Goal: Task Accomplishment & Management: Complete application form

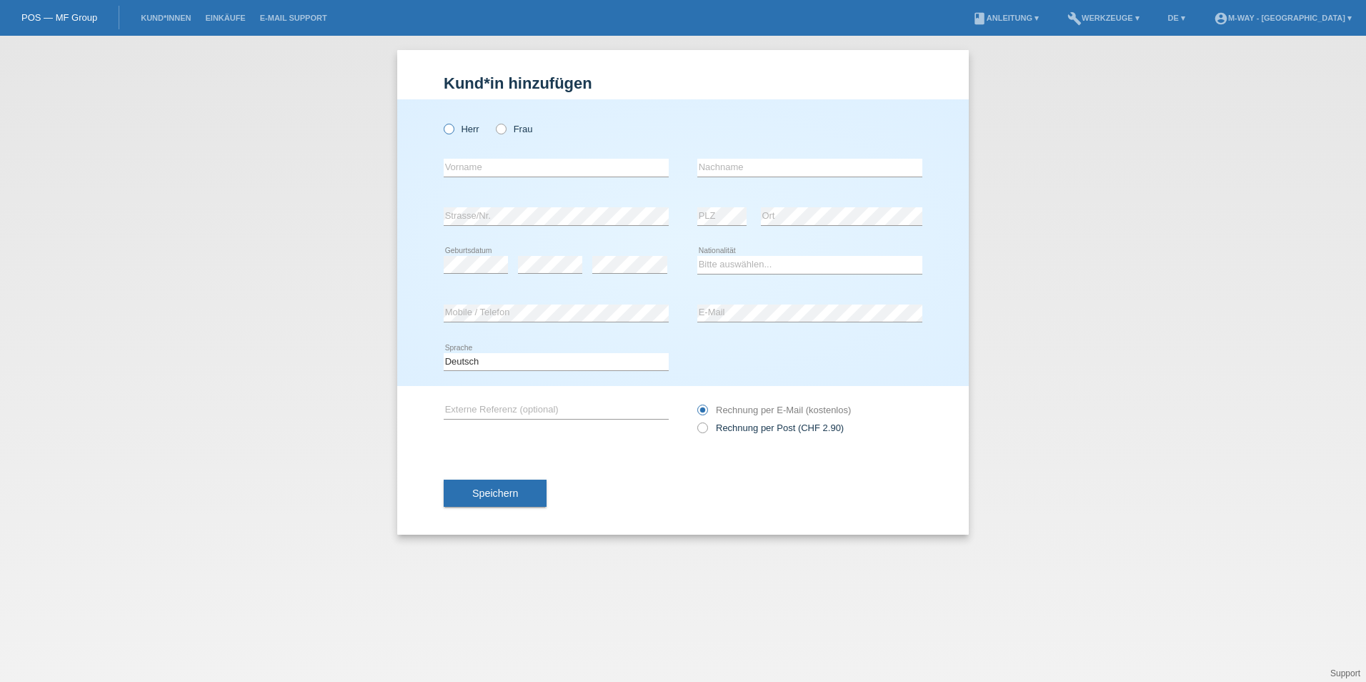
click at [455, 126] on label "Herr" at bounding box center [462, 129] width 36 height 11
click at [453, 126] on input "Herr" at bounding box center [448, 128] width 9 height 9
radio input "true"
click at [494, 161] on input "text" at bounding box center [556, 168] width 225 height 18
type input "Rene"
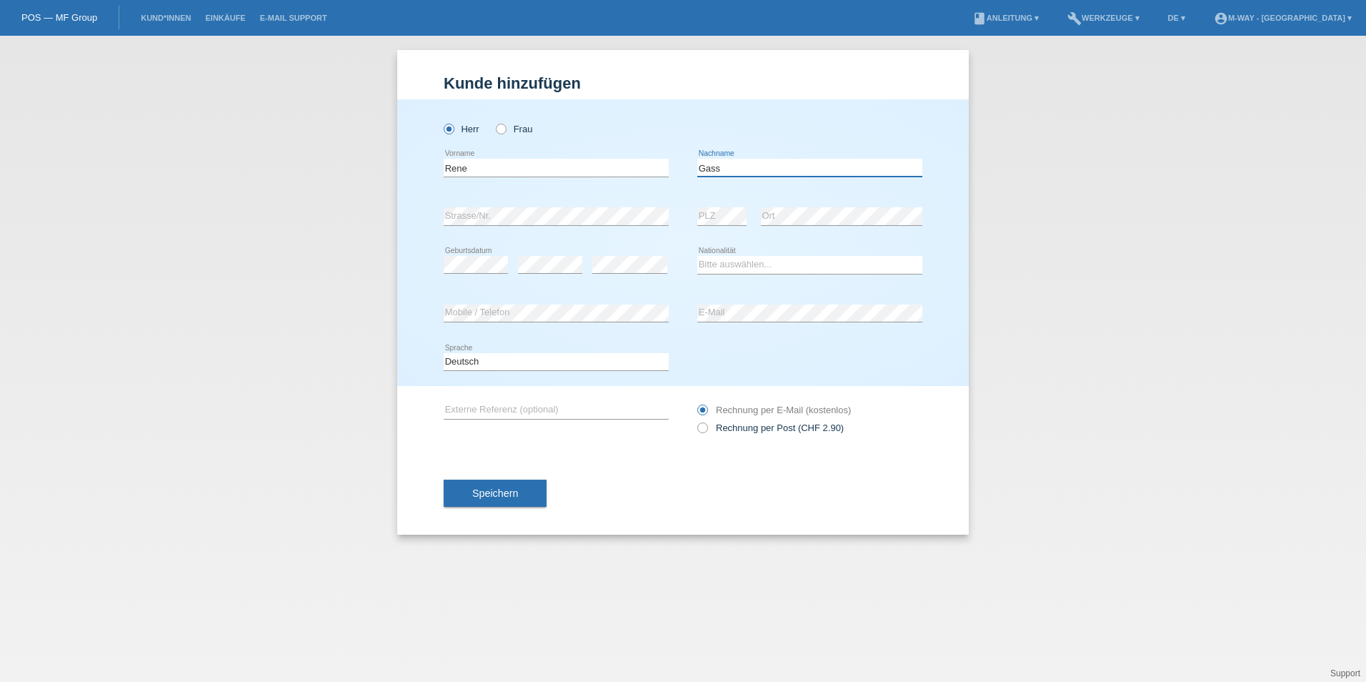
type input "Gass"
click at [746, 262] on select "Bitte auswählen... Schweiz Deutschland Liechtenstein Österreich ------------ Af…" at bounding box center [809, 264] width 225 height 17
select select "CH"
click at [697, 256] on select "Bitte auswählen... Schweiz Deutschland Liechtenstein Österreich ------------ Af…" at bounding box center [809, 264] width 225 height 17
click at [600, 324] on div "error Mobile / Telefon" at bounding box center [556, 313] width 225 height 49
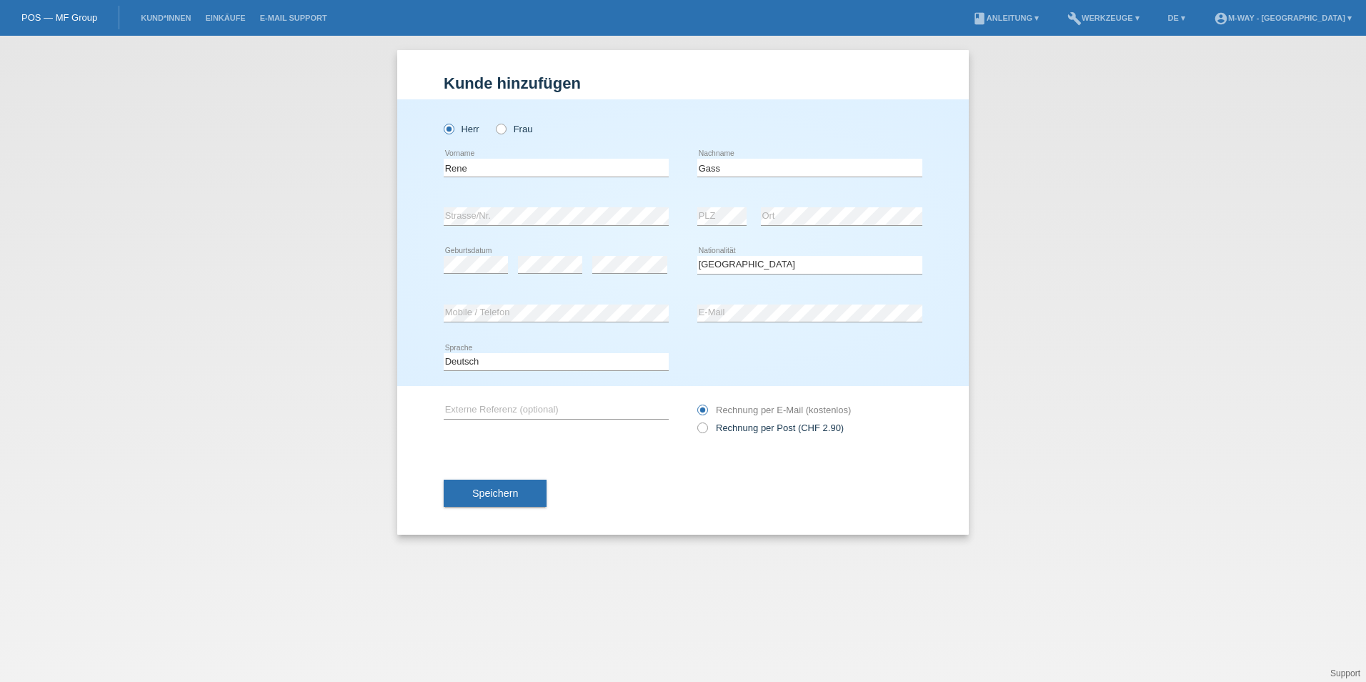
click at [737, 302] on div "error E-Mail" at bounding box center [809, 313] width 225 height 49
click at [747, 429] on label "Rechnung per Post (CHF 2.90)" at bounding box center [770, 427] width 146 height 11
click at [707, 429] on input "Rechnung per Post (CHF 2.90)" at bounding box center [701, 431] width 9 height 18
radio input "true"
click at [479, 494] on span "Speichern" at bounding box center [495, 492] width 46 height 11
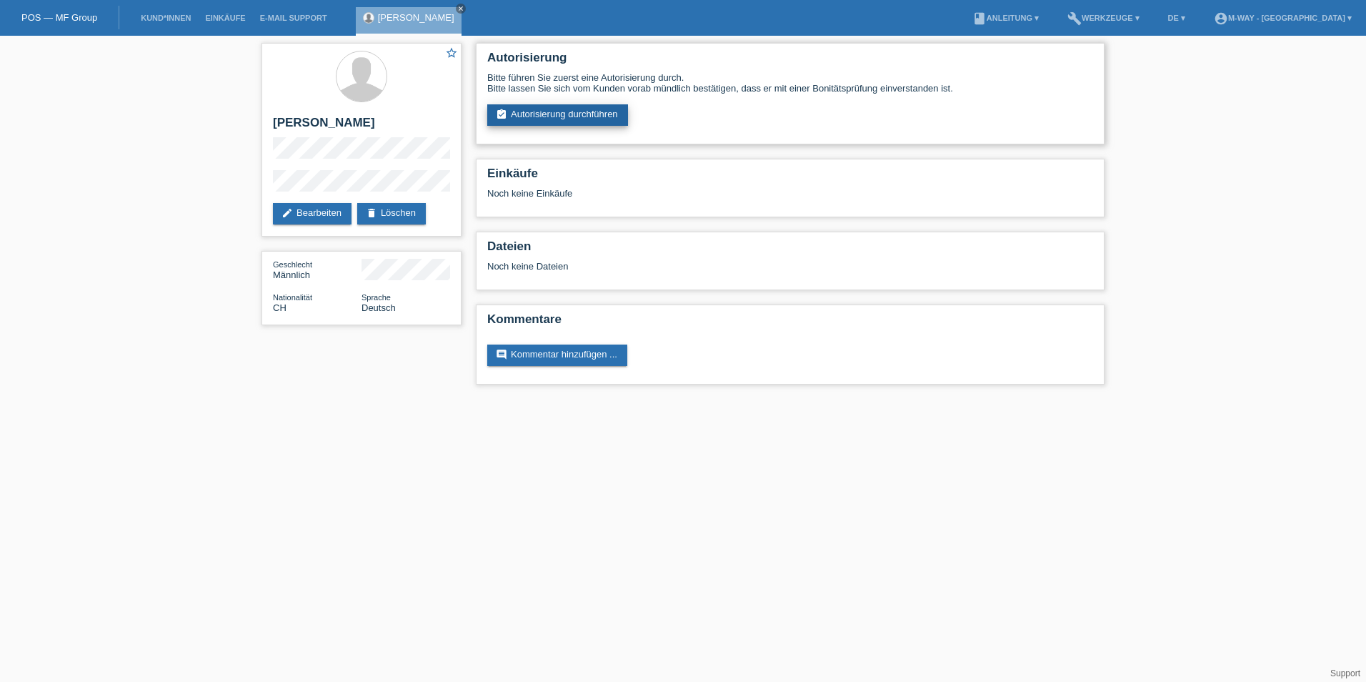
click at [576, 114] on link "assignment_turned_in Autorisierung durchführen" at bounding box center [557, 114] width 141 height 21
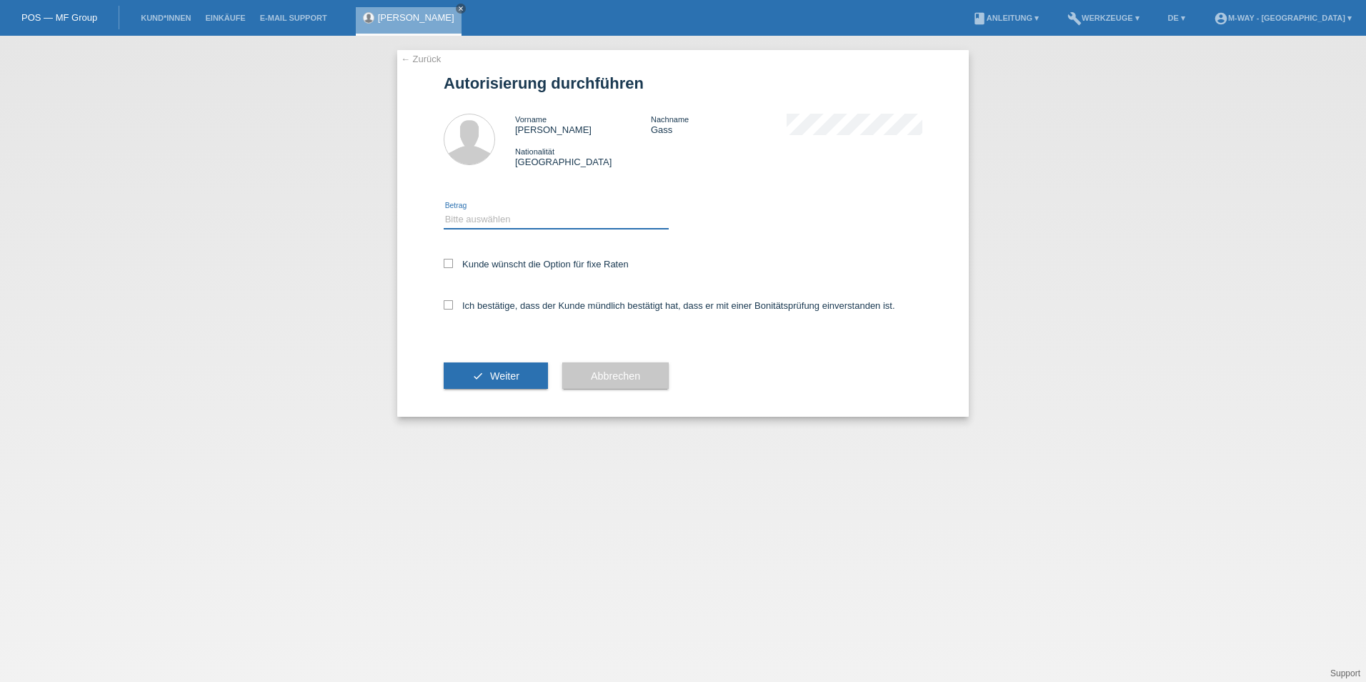
click at [497, 214] on select "Bitte auswählen CHF 1.00 - CHF 499.00 CHF 500.00 - CHF 1'999.00 CHF 2'000.00 - …" at bounding box center [556, 219] width 225 height 17
select select "3"
click at [444, 211] on select "Bitte auswählen CHF 1.00 - CHF 499.00 CHF 500.00 - CHF 1'999.00 CHF 2'000.00 - …" at bounding box center [556, 219] width 225 height 17
click at [446, 267] on icon at bounding box center [448, 263] width 9 height 9
click at [446, 267] on input "Kunde wünscht die Option für fixe Raten" at bounding box center [448, 263] width 9 height 9
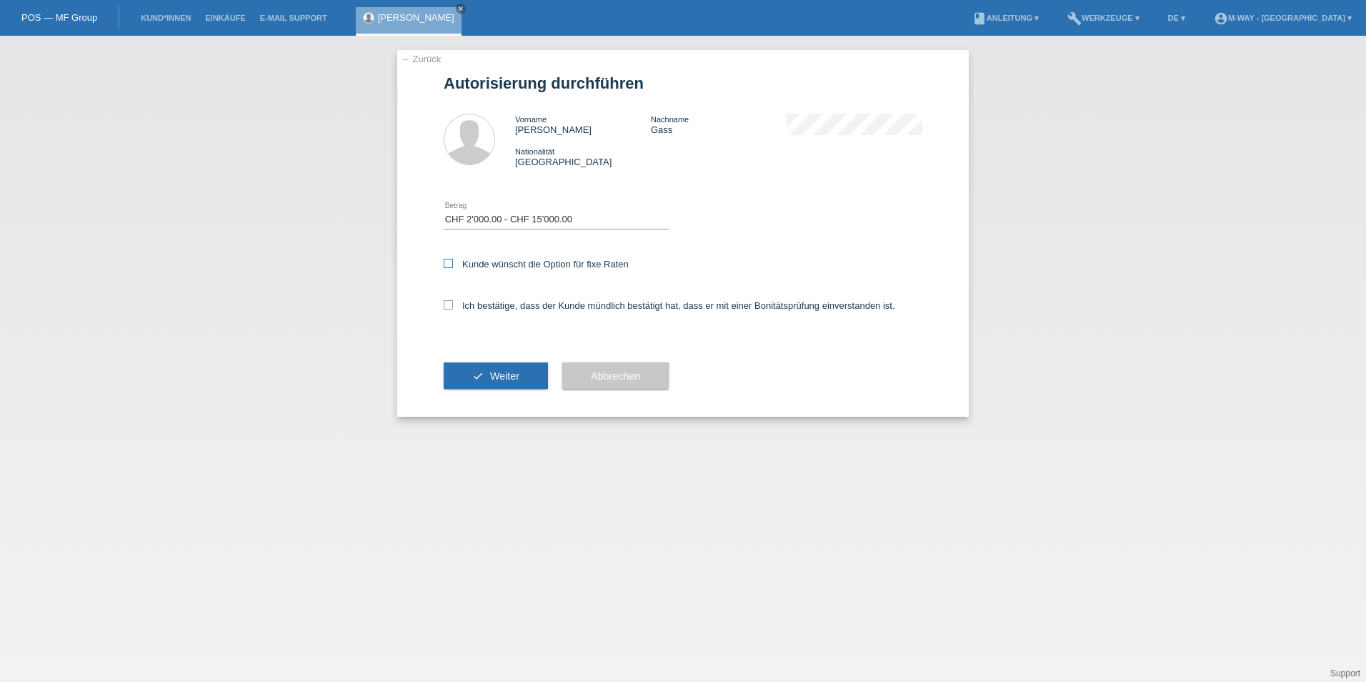
checkbox input "true"
click at [449, 294] on div "Ich bestätige, dass der Kunde mündlich bestätigt hat, dass er mit einer Bonität…" at bounding box center [683, 310] width 479 height 49
click at [449, 303] on icon at bounding box center [448, 304] width 9 height 9
click at [449, 303] on input "Ich bestätige, dass der Kunde mündlich bestätigt hat, dass er mit einer Bonität…" at bounding box center [448, 304] width 9 height 9
checkbox input "true"
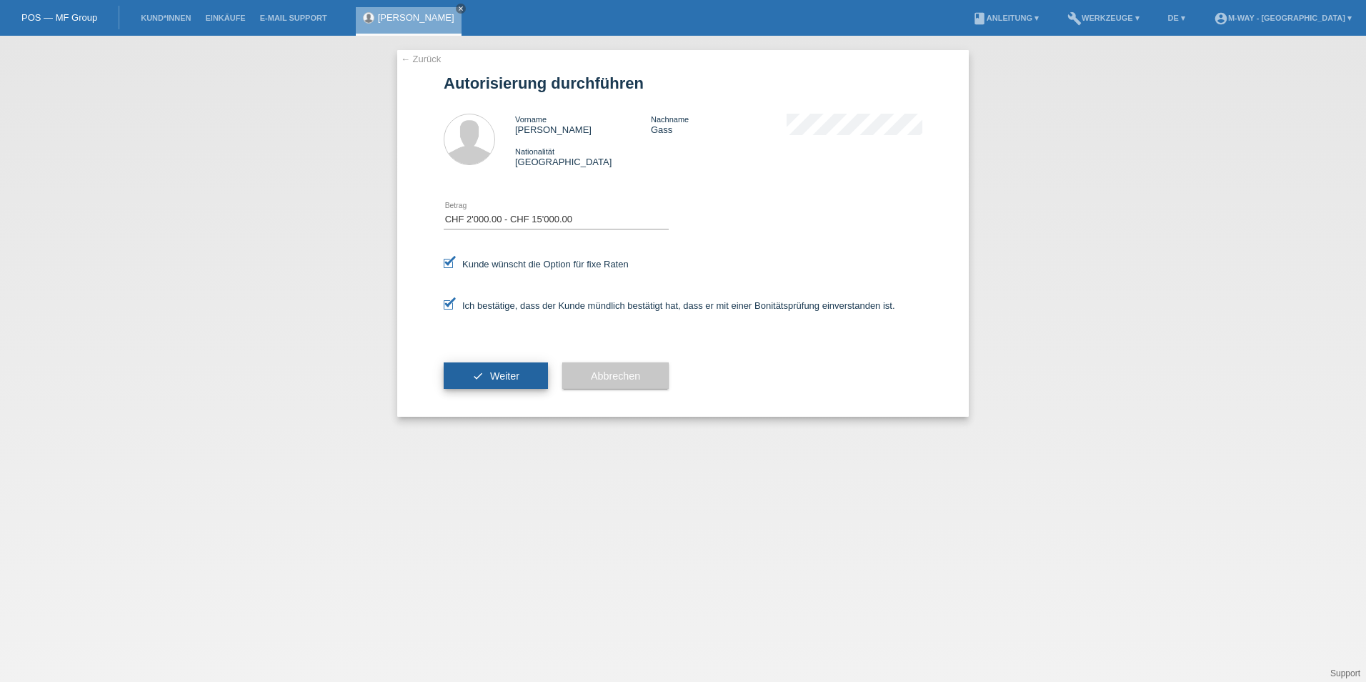
click at [499, 376] on span "Weiter" at bounding box center [504, 375] width 29 height 11
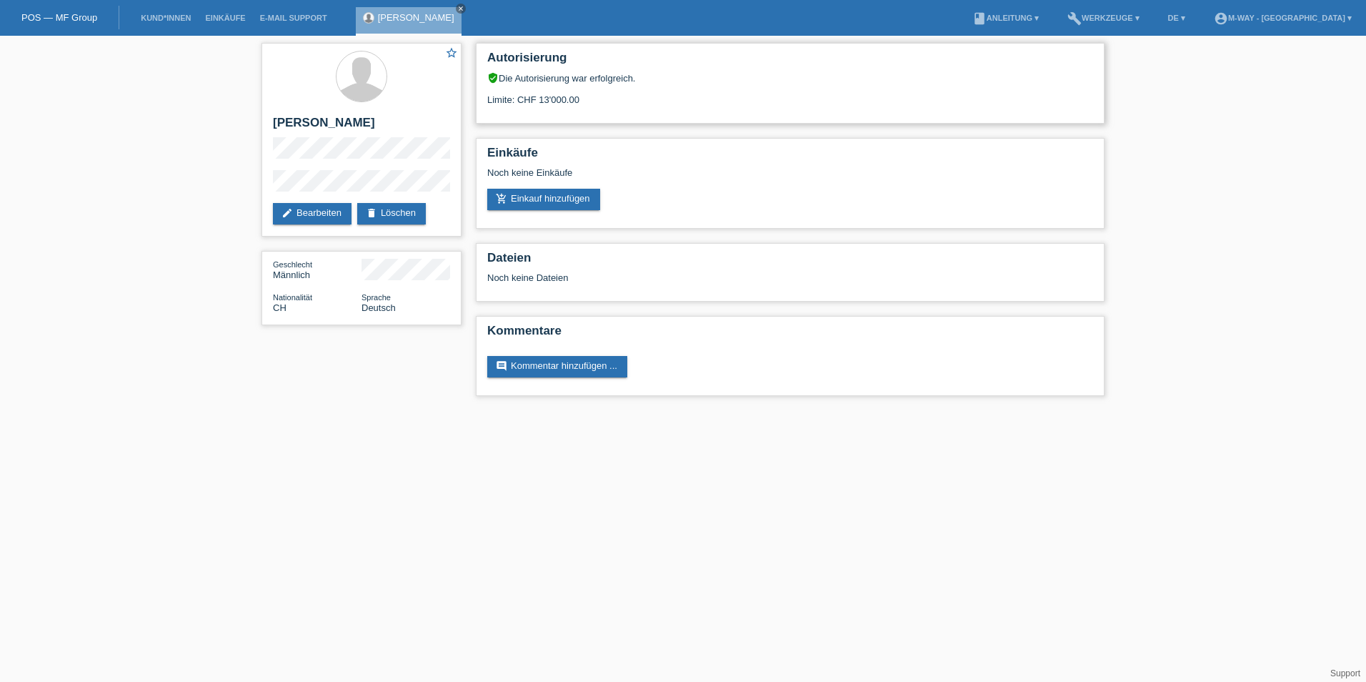
drag, startPoint x: 535, startPoint y: 97, endPoint x: 629, endPoint y: 114, distance: 95.7
click at [629, 114] on div "Autorisierung verified_user Die Autorisierung war erfolgreich. Limite: CHF 13'0…" at bounding box center [790, 83] width 629 height 81
drag, startPoint x: 629, startPoint y: 114, endPoint x: 802, endPoint y: 96, distance: 173.0
click at [802, 96] on div "Limite: CHF 13'000.00" at bounding box center [790, 94] width 606 height 21
click at [802, 100] on div "Limite: CHF 13'000.00" at bounding box center [790, 94] width 606 height 21
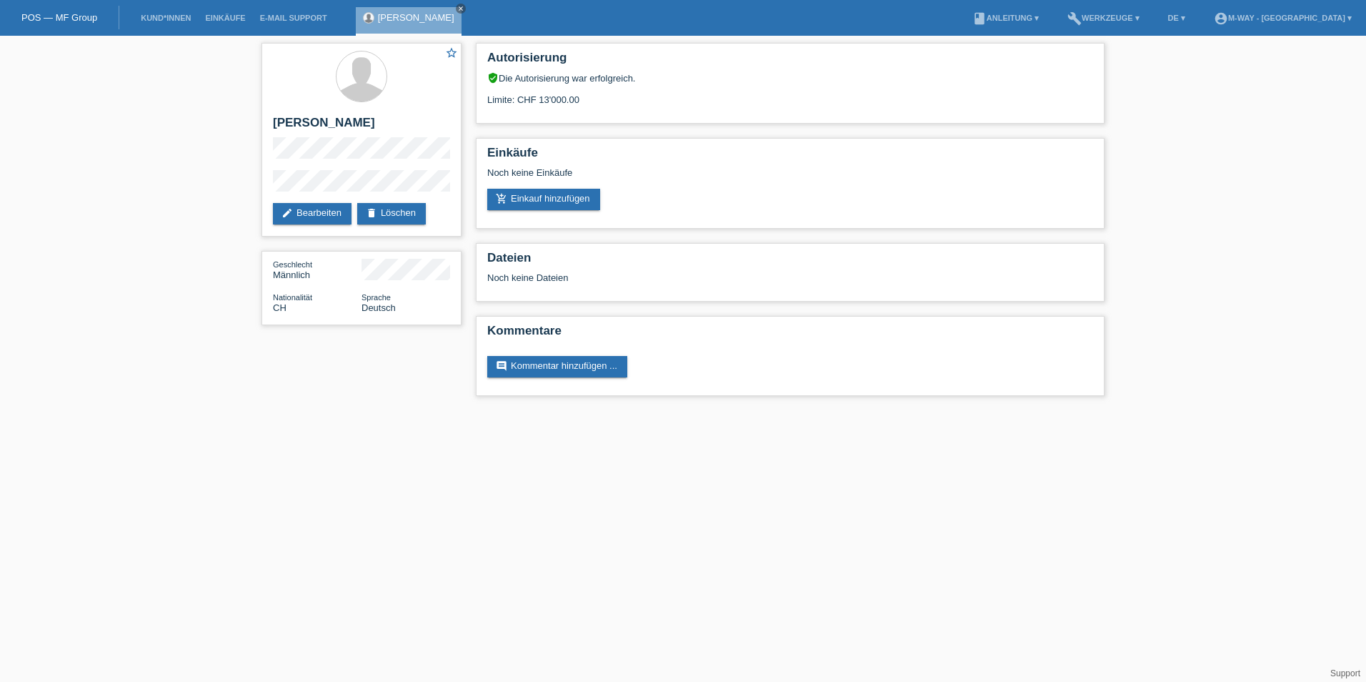
click at [114, 163] on div "star_border Rene Gass edit Bearbeiten delete Löschen Geschlecht Männlich Nation…" at bounding box center [683, 223] width 1366 height 374
click at [1110, 18] on link "build Werkzeuge ▾" at bounding box center [1103, 18] width 86 height 9
click at [1117, 54] on span "Raten-Kalkulator" at bounding box center [1133, 54] width 74 height 17
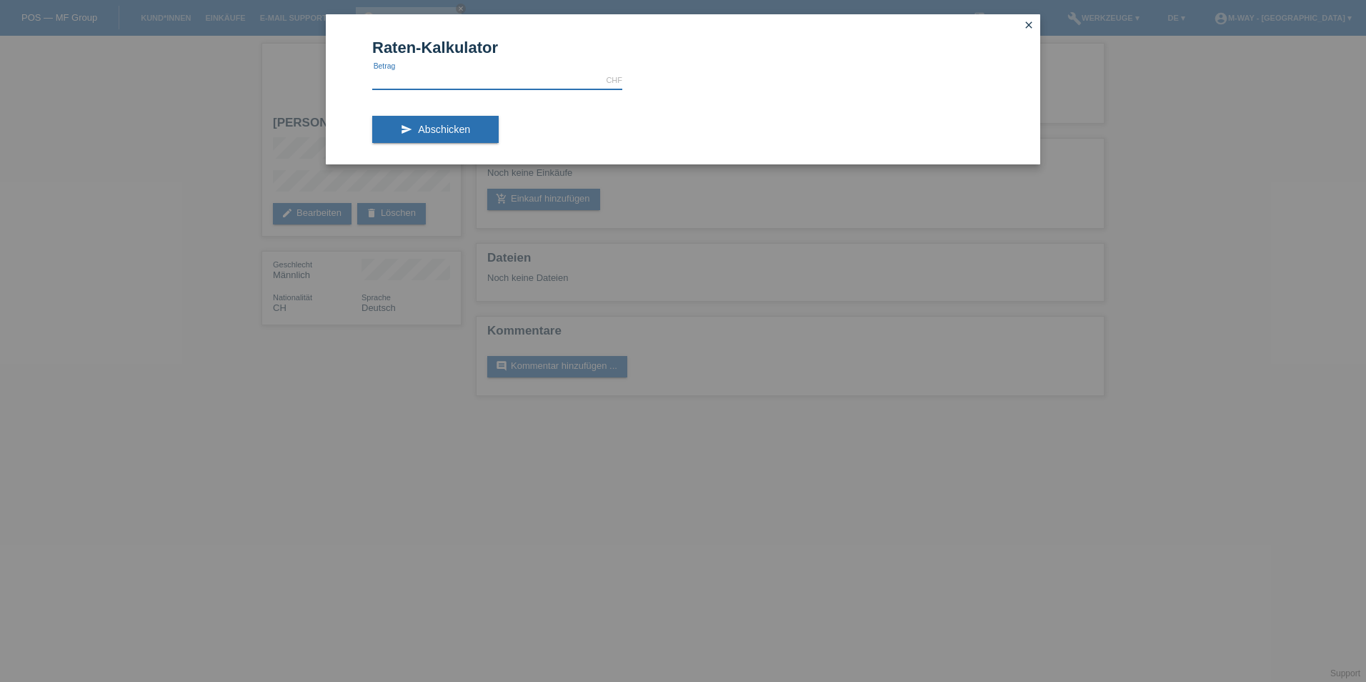
click at [530, 86] on input "text" at bounding box center [497, 80] width 250 height 18
type input "2199.00"
click at [442, 128] on span "Abschicken" at bounding box center [444, 129] width 52 height 11
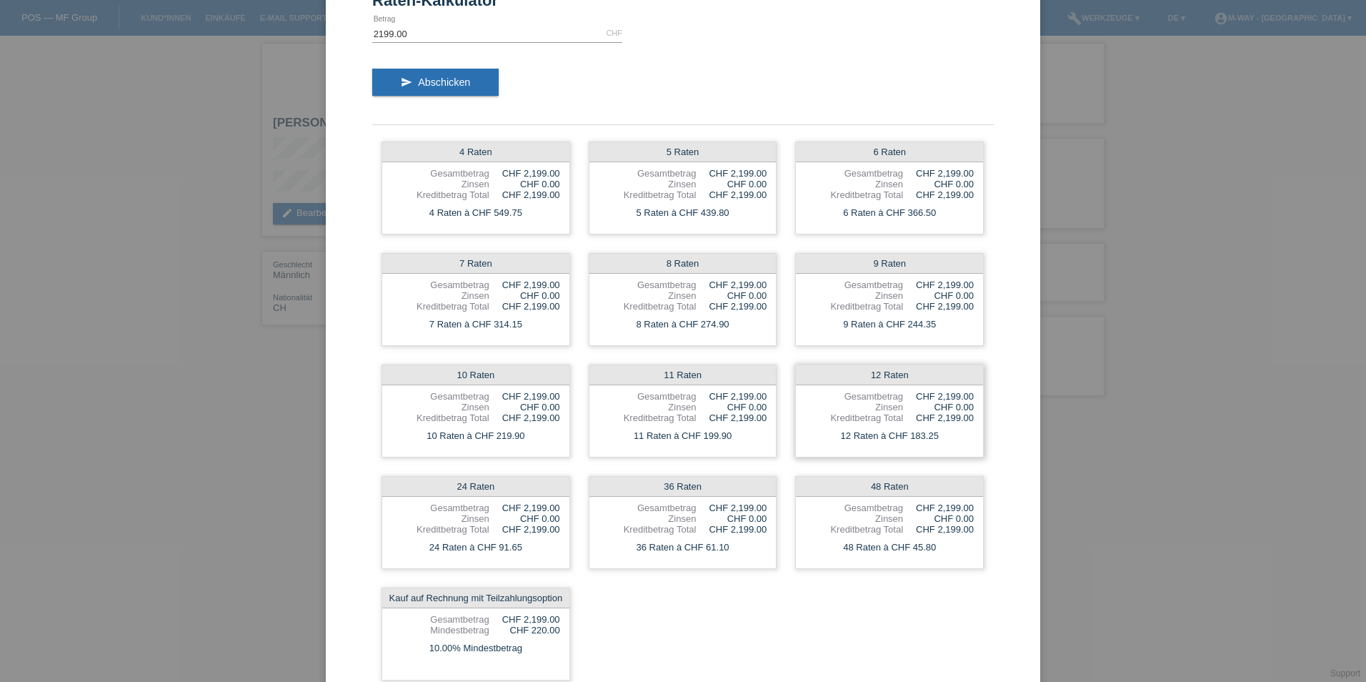
scroll to position [71, 0]
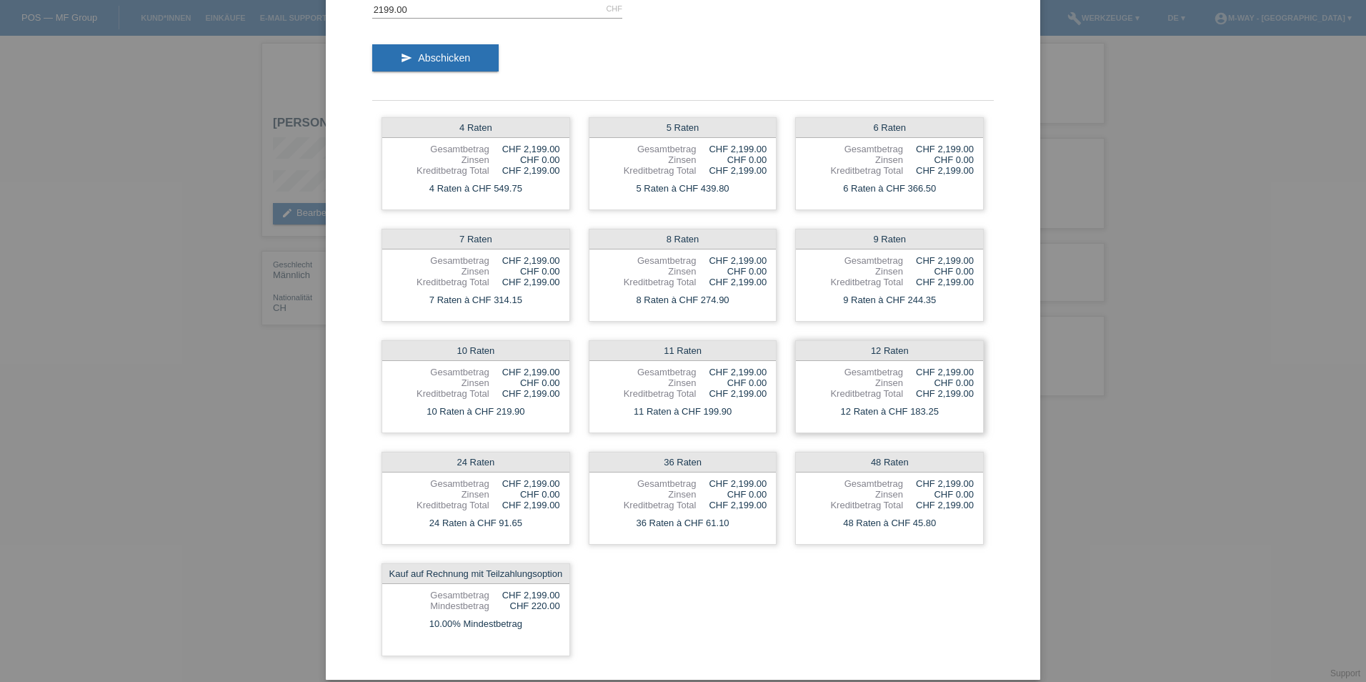
drag, startPoint x: 901, startPoint y: 413, endPoint x: 955, endPoint y: 409, distance: 53.8
click at [955, 409] on div "12 Raten à CHF 183.25" at bounding box center [889, 411] width 187 height 19
drag, startPoint x: 955, startPoint y: 409, endPoint x: 930, endPoint y: 423, distance: 28.2
click at [930, 423] on div "12 Raten Gesamtbetrag CHF 2,199.00 Zinsen CHF 0.00 Kreditbetrag Total CHF 2,199…" at bounding box center [889, 386] width 189 height 93
drag, startPoint x: 908, startPoint y: 411, endPoint x: 939, endPoint y: 400, distance: 32.5
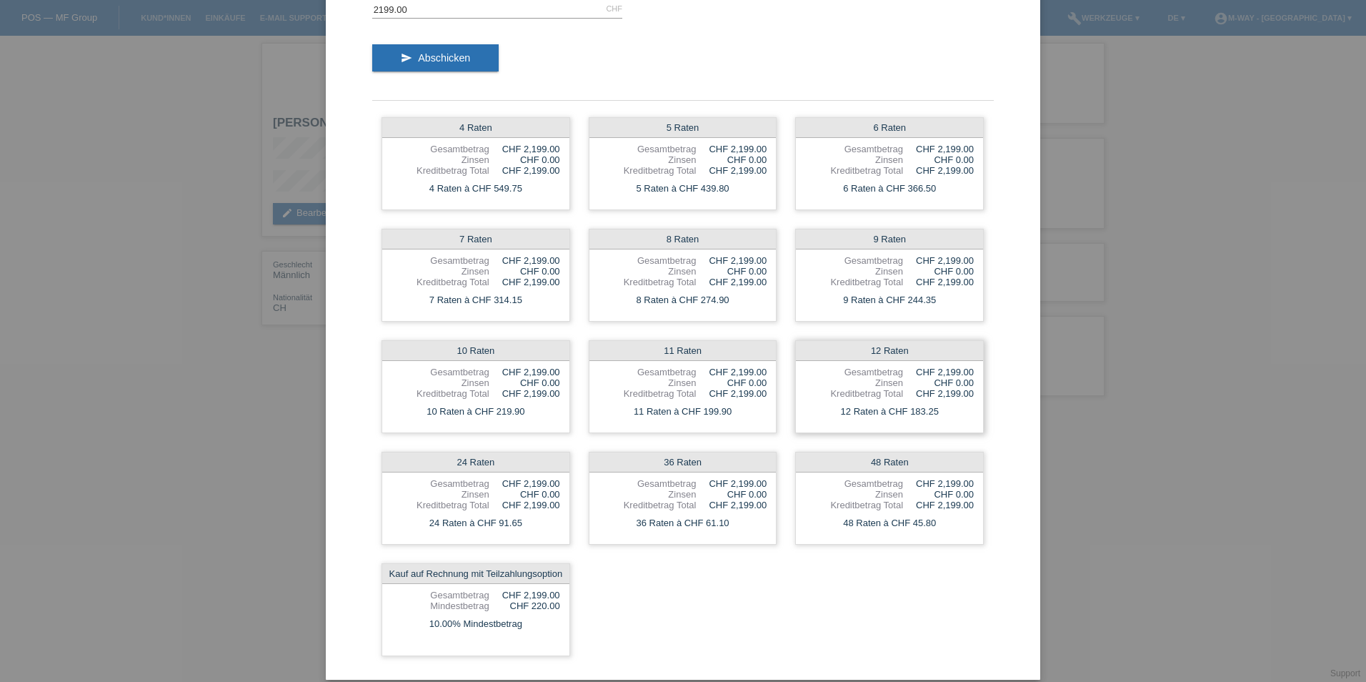
click at [939, 400] on div "12 Raten Gesamtbetrag CHF 2,199.00 Zinsen CHF 0.00 Kreditbetrag Total CHF 2,199…" at bounding box center [889, 386] width 189 height 93
drag, startPoint x: 939, startPoint y: 400, endPoint x: 906, endPoint y: 407, distance: 33.6
click at [906, 407] on div "12 Raten à CHF 183.25" at bounding box center [889, 411] width 187 height 19
drag, startPoint x: 905, startPoint y: 407, endPoint x: 932, endPoint y: 403, distance: 27.5
click at [932, 403] on div "12 Raten à CHF 183.25" at bounding box center [889, 411] width 187 height 19
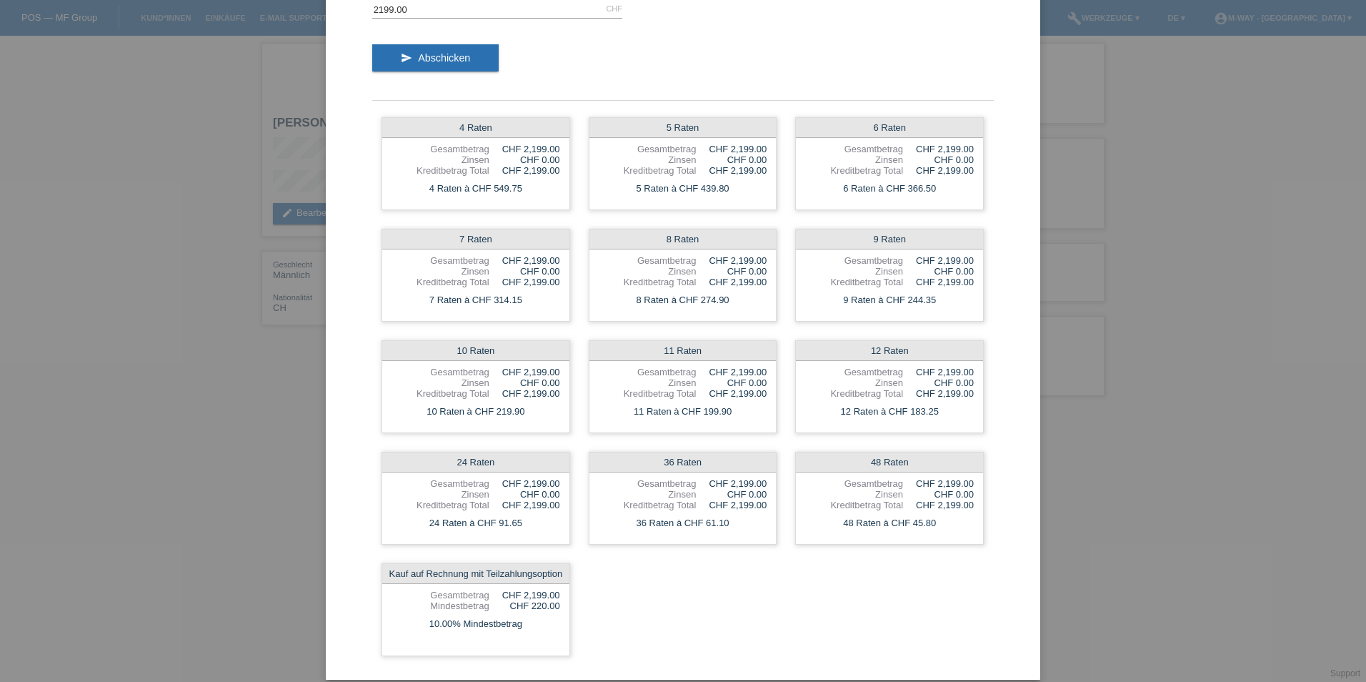
drag, startPoint x: 932, startPoint y: 403, endPoint x: 980, endPoint y: 424, distance: 52.5
click at [980, 424] on div "4 Raten Gesamtbetrag CHF 2,199.00 Zinsen CHF 0.00 Kreditbetrag Total CHF 2,199.…" at bounding box center [683, 386] width 622 height 557
drag, startPoint x: 493, startPoint y: 521, endPoint x: 545, endPoint y: 520, distance: 52.2
click at [545, 520] on div "24 Raten à CHF 91.65" at bounding box center [475, 523] width 187 height 19
click at [435, 628] on div "10.00% Mindestbetrag" at bounding box center [475, 623] width 187 height 19
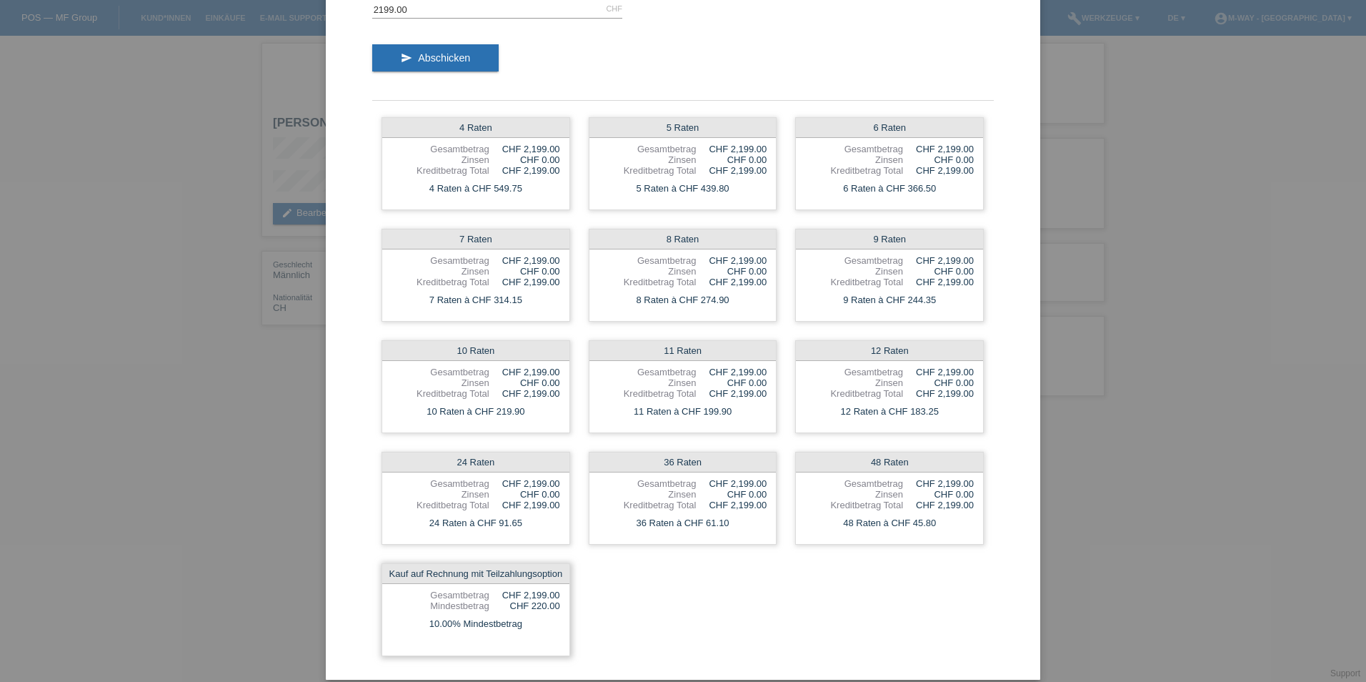
drag, startPoint x: 383, startPoint y: 574, endPoint x: 532, endPoint y: 634, distance: 161.2
click at [532, 634] on div "Kauf auf Rechnung mit Teilzahlungsoption Gesamtbetrag CHF 2,199.00 Mindestbetra…" at bounding box center [476, 609] width 189 height 93
drag, startPoint x: 532, startPoint y: 634, endPoint x: 557, endPoint y: 645, distance: 27.2
click at [557, 645] on div "Kauf auf Rechnung mit Teilzahlungsoption Gesamtbetrag CHF 2,199.00 Mindestbetra…" at bounding box center [476, 609] width 189 height 93
drag, startPoint x: 423, startPoint y: 623, endPoint x: 551, endPoint y: 637, distance: 128.7
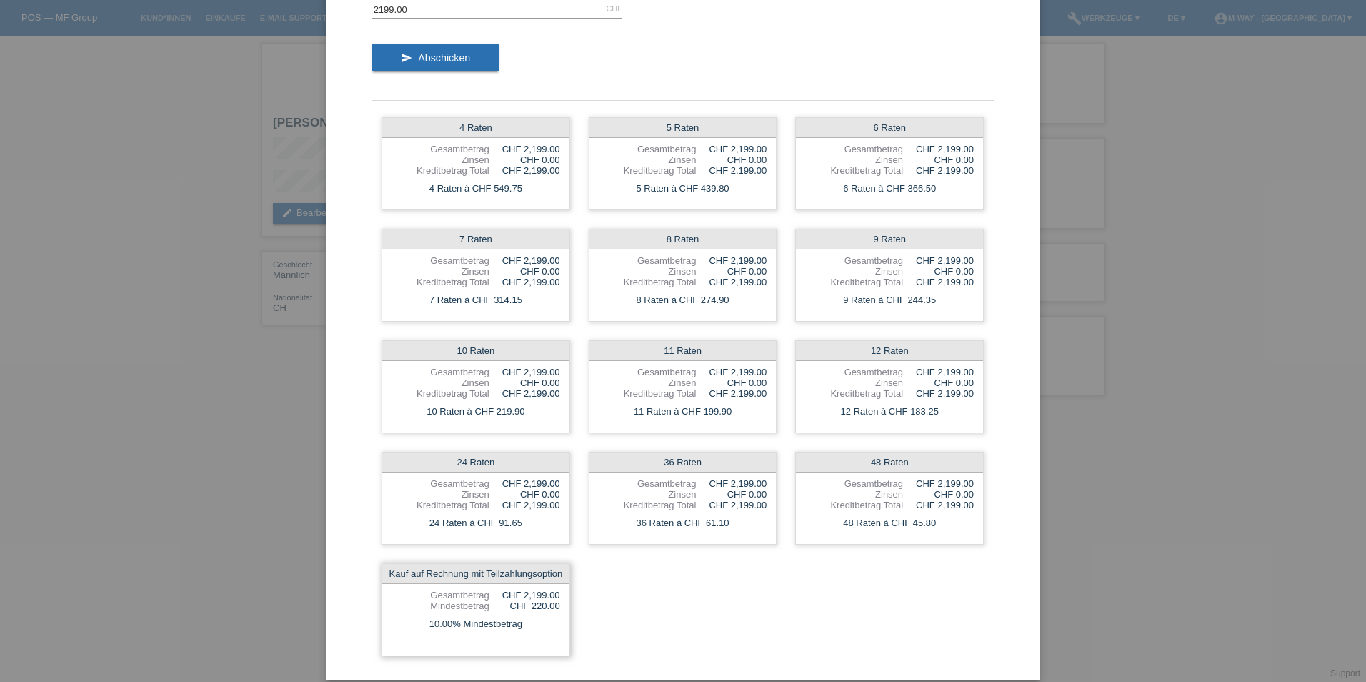
click at [551, 637] on div "Kauf auf Rechnung mit Teilzahlungsoption Gesamtbetrag CHF 2,199.00 Mindestbetra…" at bounding box center [476, 609] width 189 height 93
click at [591, 617] on div "4 Raten Gesamtbetrag CHF 2,199.00 Zinsen CHF 0.00 Kreditbetrag Total CHF 2,199.…" at bounding box center [683, 386] width 622 height 557
drag, startPoint x: 422, startPoint y: 622, endPoint x: 559, endPoint y: 638, distance: 137.5
click at [559, 638] on div "Kauf auf Rechnung mit Teilzahlungsoption Gesamtbetrag CHF 2,199.00 Mindestbetra…" at bounding box center [476, 609] width 189 height 93
drag, startPoint x: 559, startPoint y: 638, endPoint x: 665, endPoint y: 622, distance: 107.6
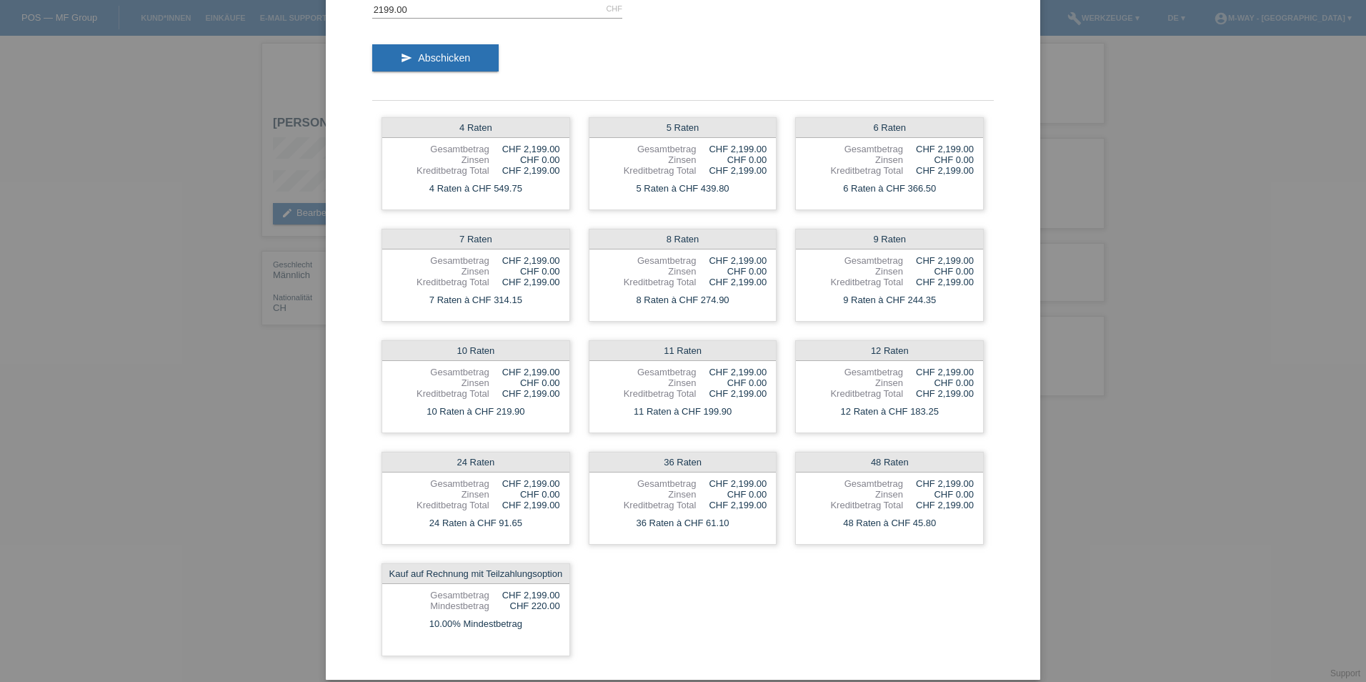
click at [665, 622] on div "4 Raten Gesamtbetrag CHF 2,199.00 Zinsen CHF 0.00 Kreditbetrag Total CHF 2,199.…" at bounding box center [683, 386] width 622 height 557
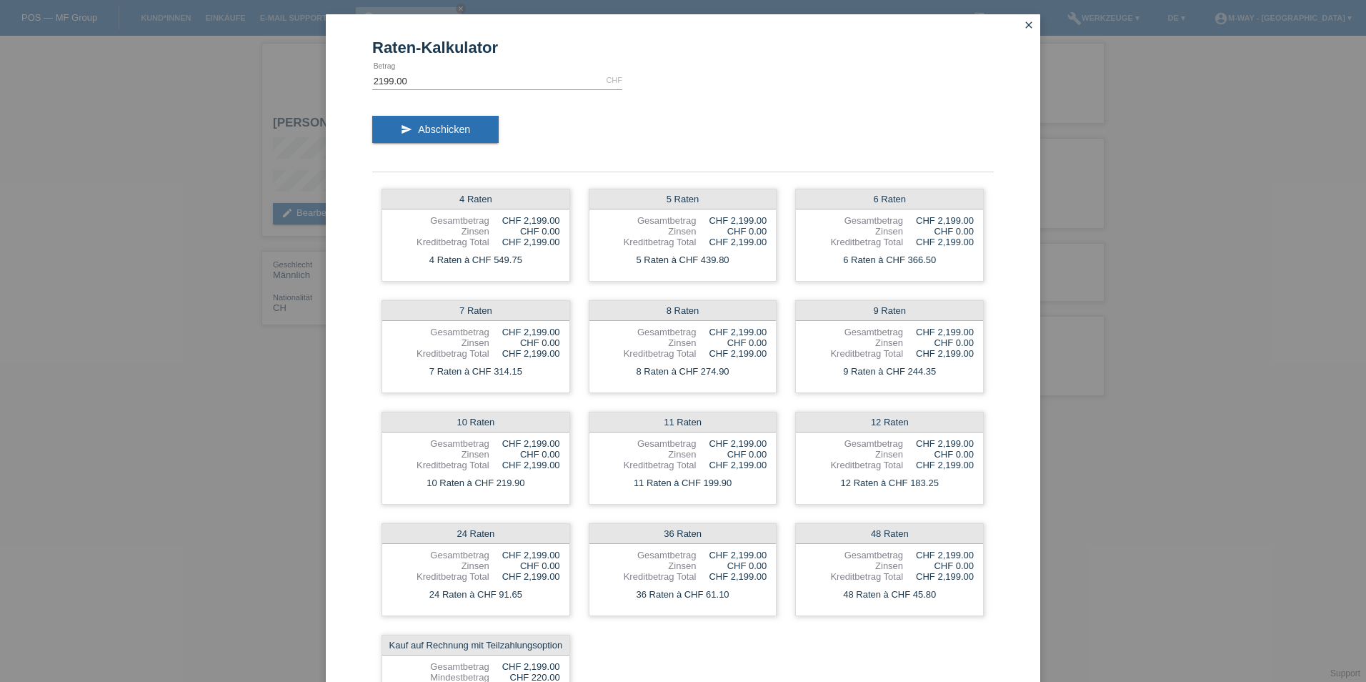
click at [1023, 21] on icon "close" at bounding box center [1028, 24] width 11 height 11
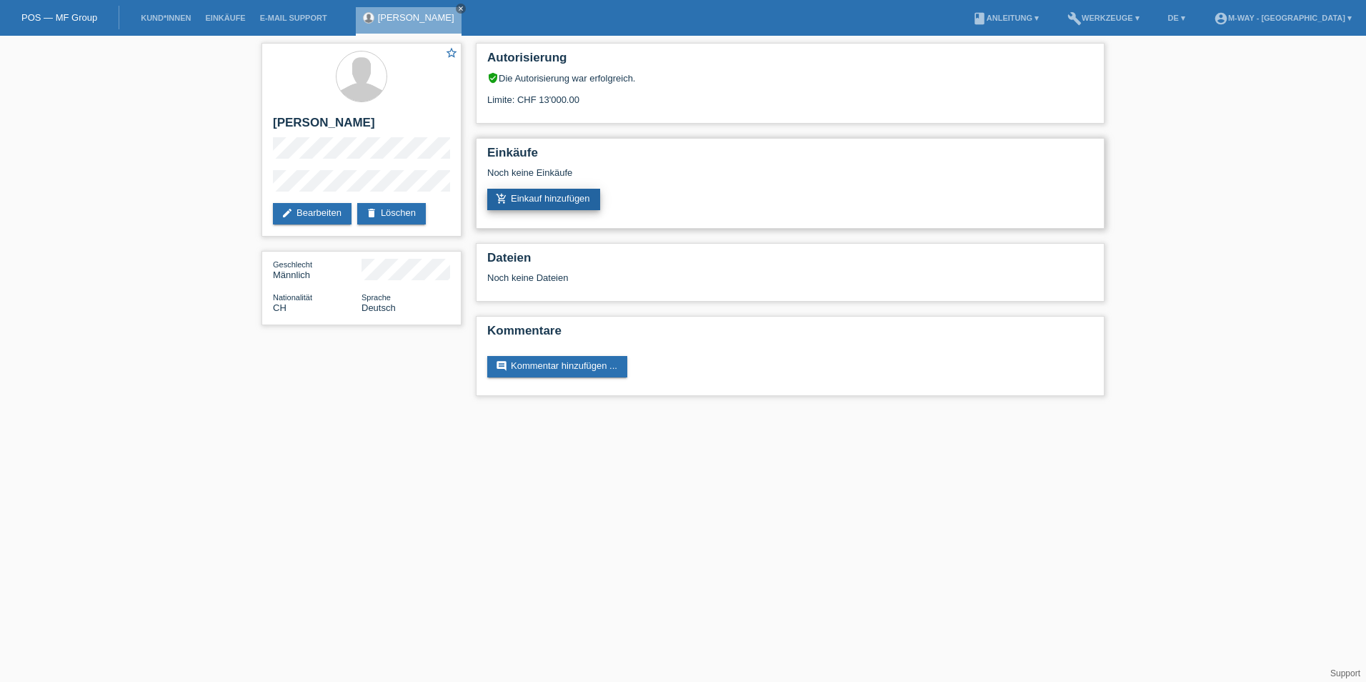
click at [538, 192] on link "add_shopping_cart Einkauf hinzufügen" at bounding box center [543, 199] width 113 height 21
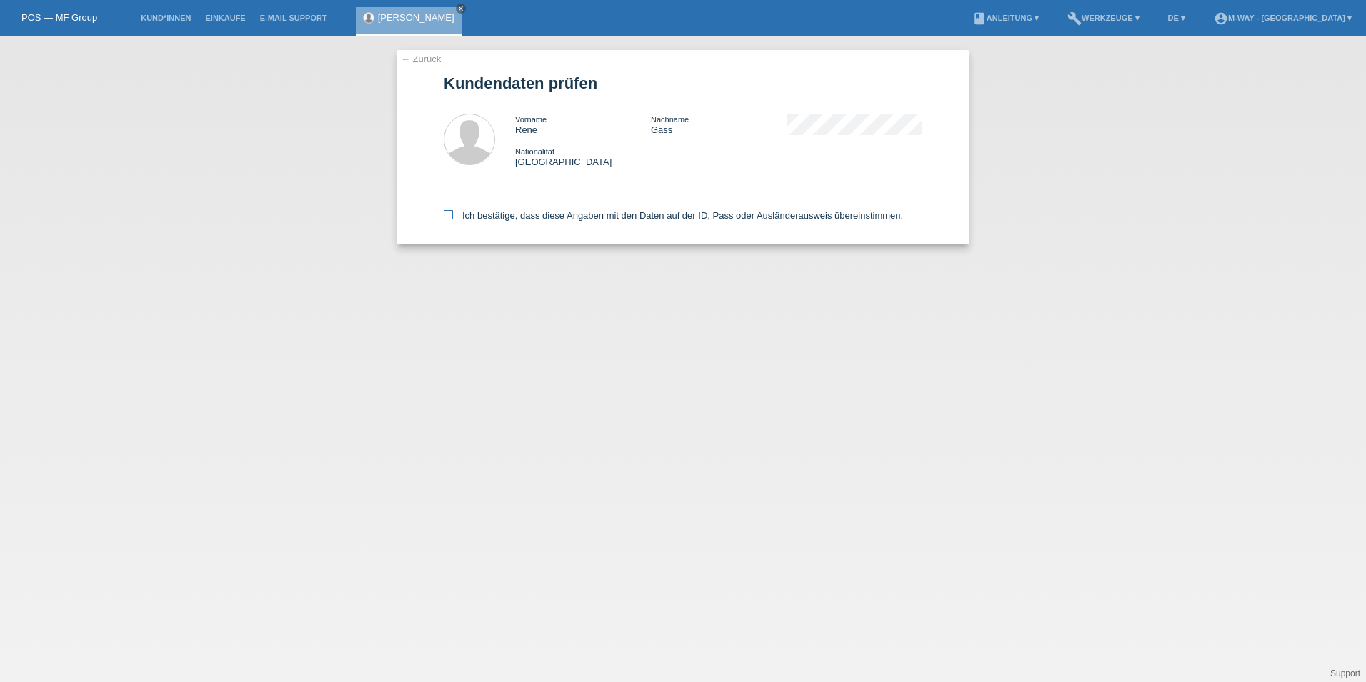
click at [450, 214] on icon at bounding box center [448, 214] width 9 height 9
click at [450, 214] on input "Ich bestätige, dass diese Angaben mit den Daten auf der ID, Pass oder Ausländer…" at bounding box center [448, 214] width 9 height 9
checkbox input "true"
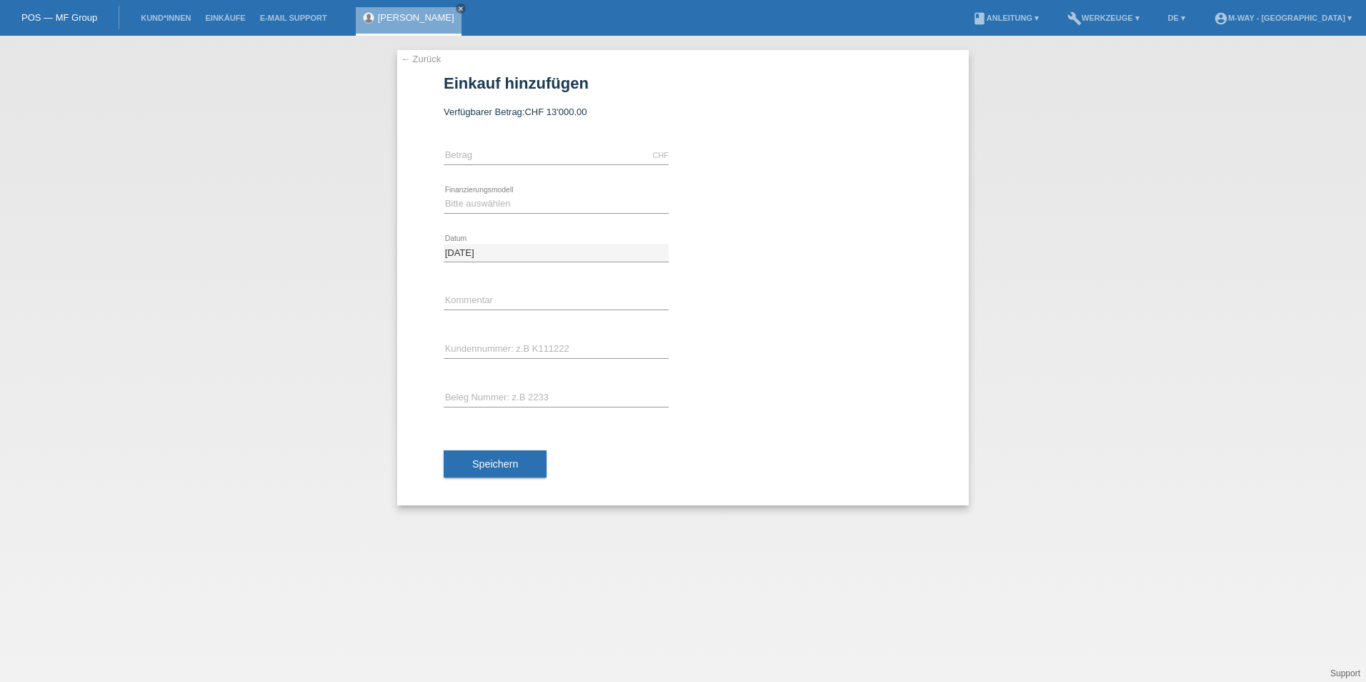
click at [418, 66] on div "← Zurück Einkauf hinzufügen Verfügbarer Betrag: CHF 13'000.00 error Betrag" at bounding box center [683, 277] width 572 height 455
click at [418, 61] on link "← Zurück" at bounding box center [421, 59] width 40 height 11
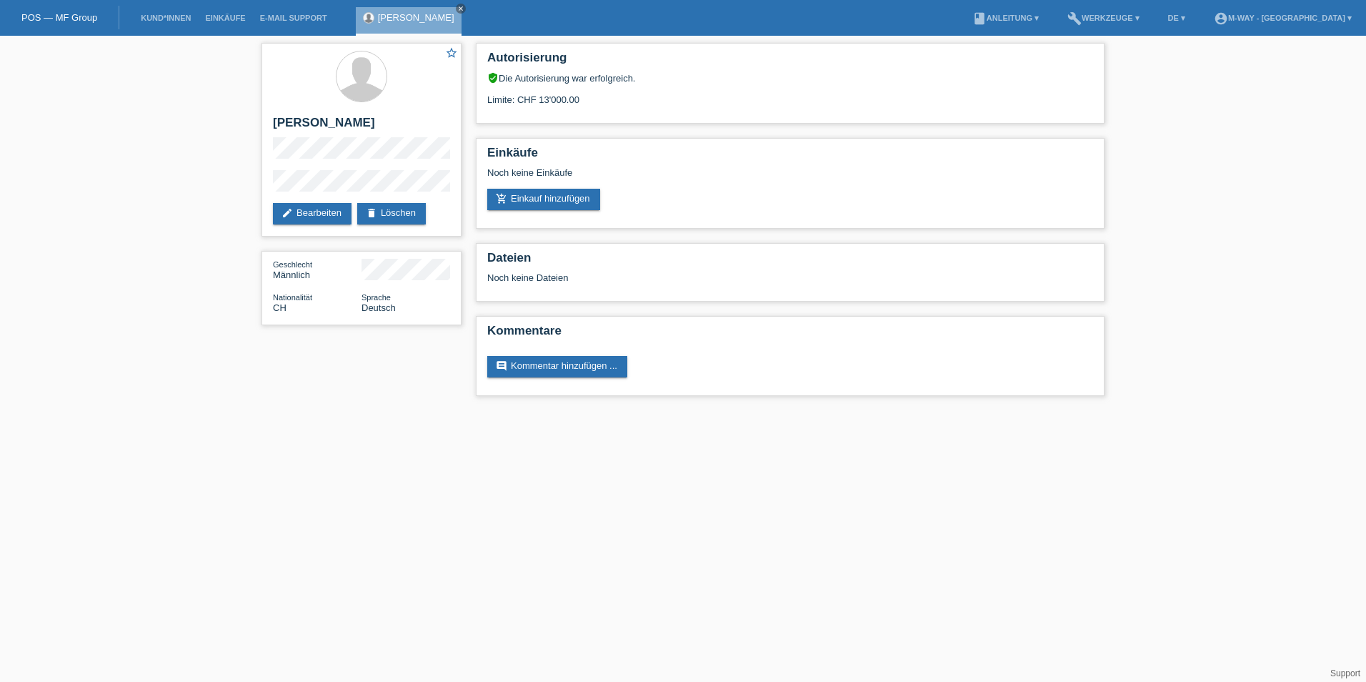
click at [1121, 22] on li "build Werkzeuge ▾" at bounding box center [1103, 18] width 86 height 36
click at [1122, 22] on li "build Werkzeuge ▾" at bounding box center [1103, 18] width 86 height 36
click at [1115, 13] on li "build Werkzeuge ▾" at bounding box center [1103, 18] width 86 height 36
click at [1115, 15] on link "build Werkzeuge ▾" at bounding box center [1103, 18] width 86 height 9
click at [1118, 52] on span "Raten-Kalkulator" at bounding box center [1133, 54] width 74 height 17
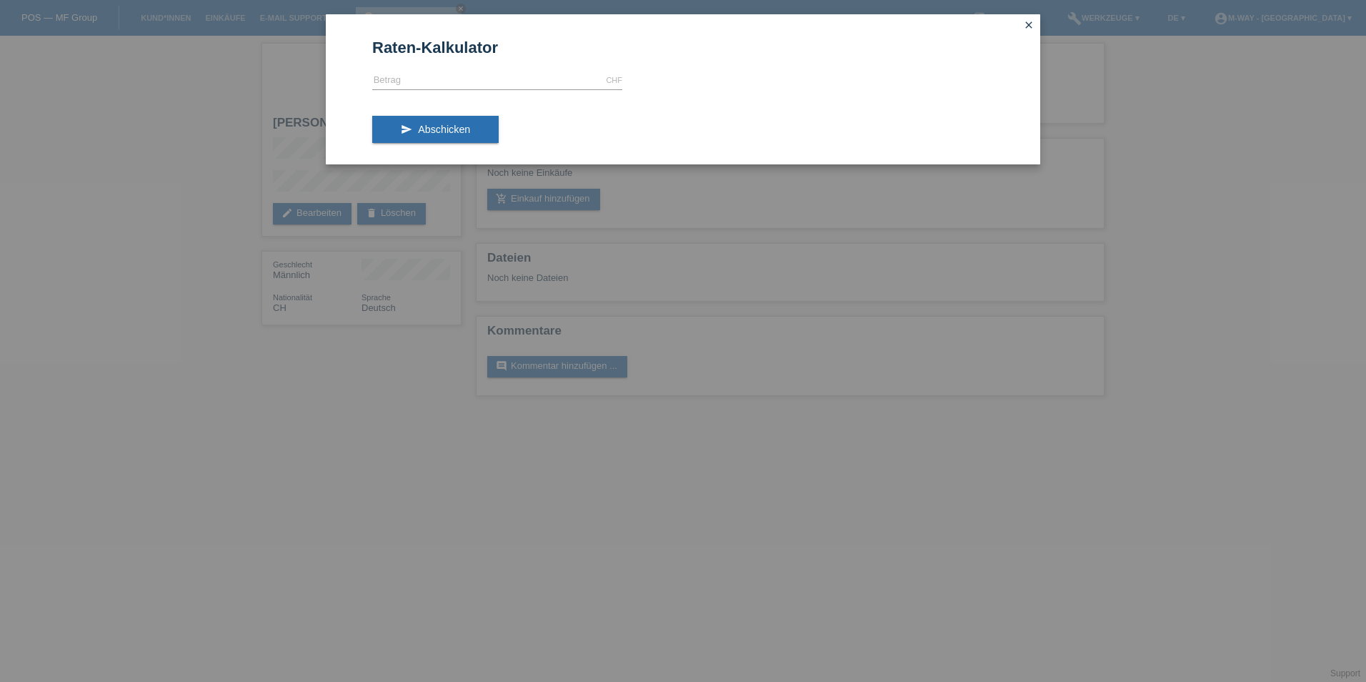
click at [1027, 29] on icon "close" at bounding box center [1028, 24] width 11 height 11
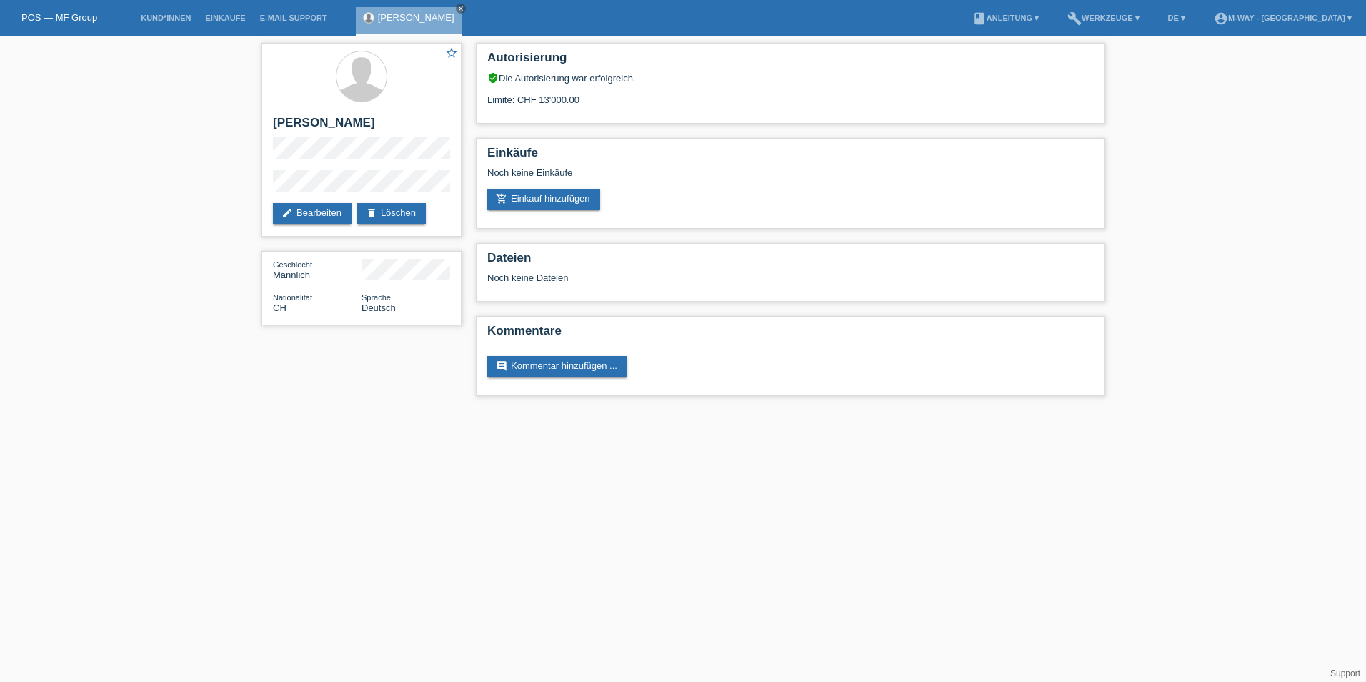
click at [1142, 25] on li "build Werkzeuge ▾" at bounding box center [1103, 18] width 86 height 36
click at [1131, 10] on li "build Werkzeuge ▾" at bounding box center [1103, 18] width 86 height 36
click at [1131, 21] on link "build Werkzeuge ▾" at bounding box center [1103, 18] width 86 height 9
click at [1117, 52] on span "Raten-Kalkulator" at bounding box center [1133, 54] width 74 height 17
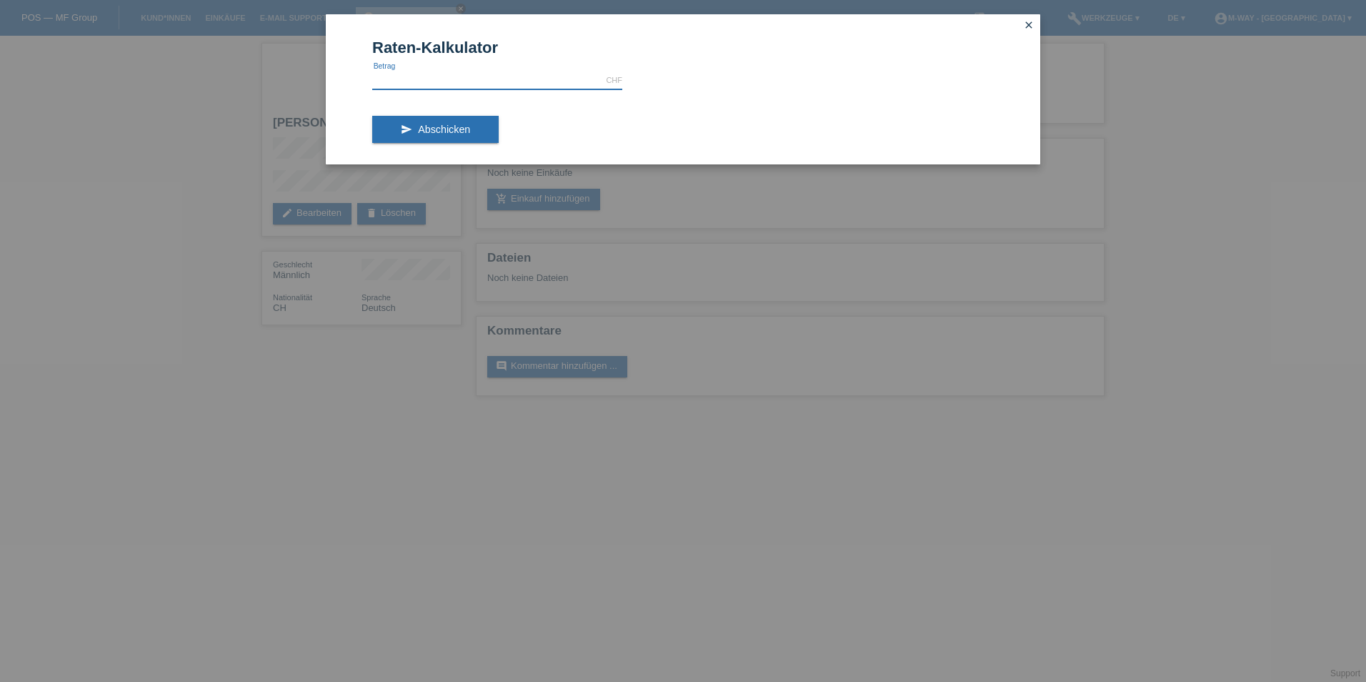
click at [432, 72] on input "text" at bounding box center [497, 80] width 250 height 18
click at [430, 74] on input "219" at bounding box center [497, 80] width 250 height 18
type input "2199.00"
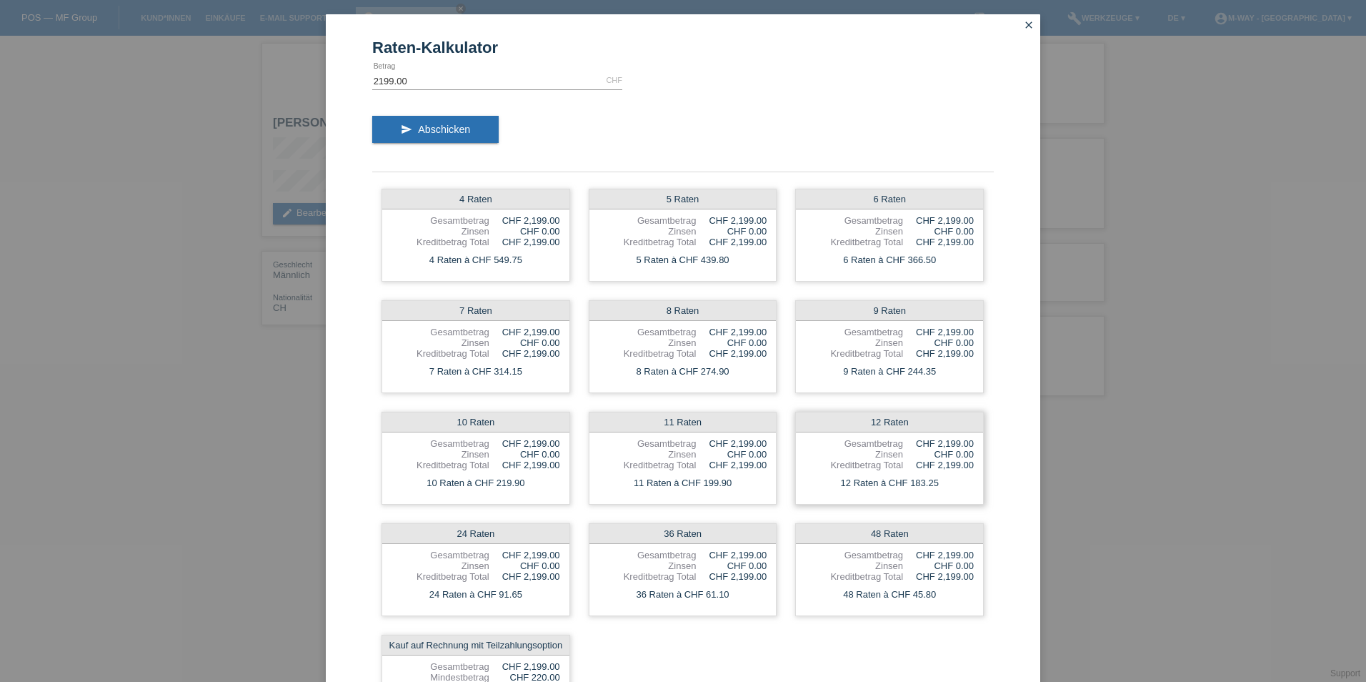
drag, startPoint x: 905, startPoint y: 484, endPoint x: 966, endPoint y: 479, distance: 60.9
click at [966, 479] on div "12 Raten à CHF 183.25" at bounding box center [889, 483] width 187 height 19
drag, startPoint x: 966, startPoint y: 479, endPoint x: 921, endPoint y: 499, distance: 49.0
click at [921, 499] on div "12 Raten Gesamtbetrag CHF 2,199.00 Zinsen CHF 0.00 Kreditbetrag Total CHF 2,199…" at bounding box center [889, 458] width 189 height 93
drag, startPoint x: 486, startPoint y: 596, endPoint x: 532, endPoint y: 593, distance: 45.8
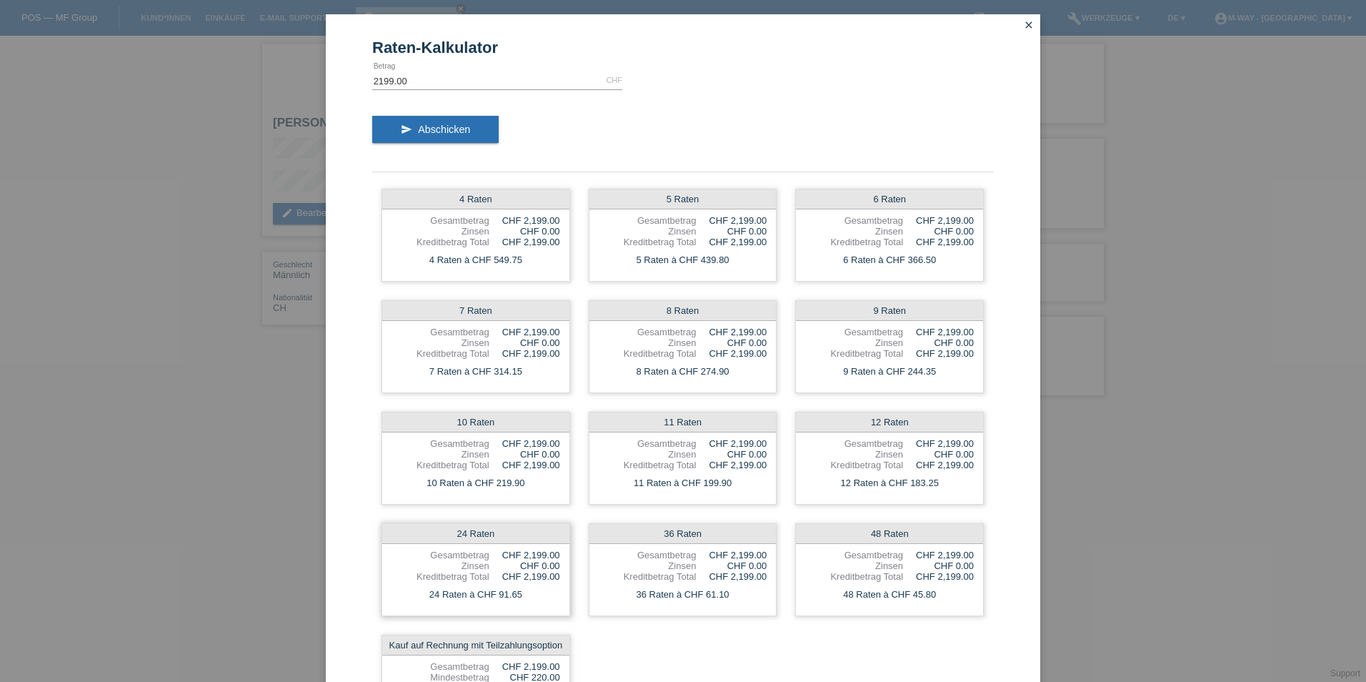
click at [532, 593] on div "24 Raten à CHF 91.65" at bounding box center [475, 594] width 187 height 19
drag, startPoint x: 532, startPoint y: 593, endPoint x: 489, endPoint y: 605, distance: 43.9
click at [489, 605] on div "24 Raten Gesamtbetrag CHF 2,199.00 Zinsen CHF 0.00 Kreditbetrag Total CHF 2,199…" at bounding box center [476, 569] width 189 height 93
drag, startPoint x: 492, startPoint y: 593, endPoint x: 521, endPoint y: 594, distance: 28.6
click at [521, 594] on div "24 Raten à CHF 91.65" at bounding box center [475, 594] width 187 height 19
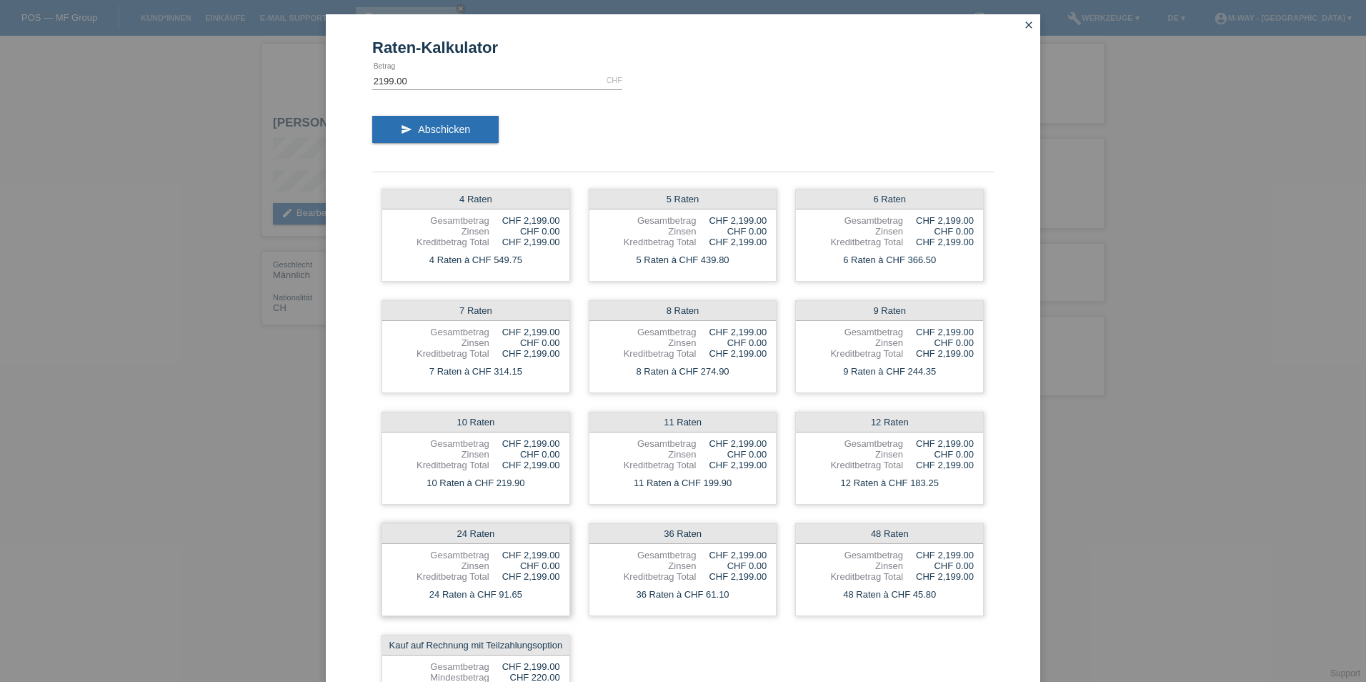
drag, startPoint x: 521, startPoint y: 594, endPoint x: 532, endPoint y: 602, distance: 13.3
click at [532, 602] on div "24 Raten à CHF 91.65" at bounding box center [475, 594] width 187 height 19
click at [543, 438] on div "CHF 2,199.00" at bounding box center [524, 443] width 71 height 11
click at [522, 560] on div "CHF 0.00" at bounding box center [524, 565] width 71 height 11
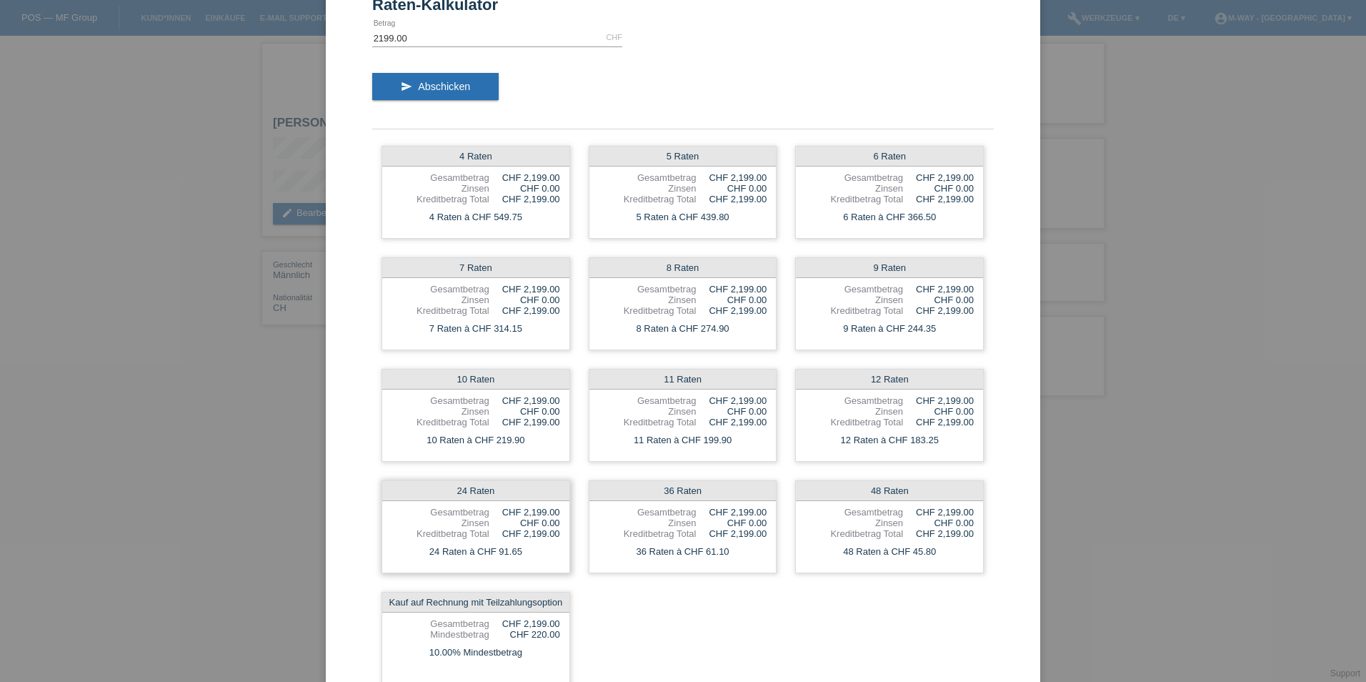
scroll to position [84, 0]
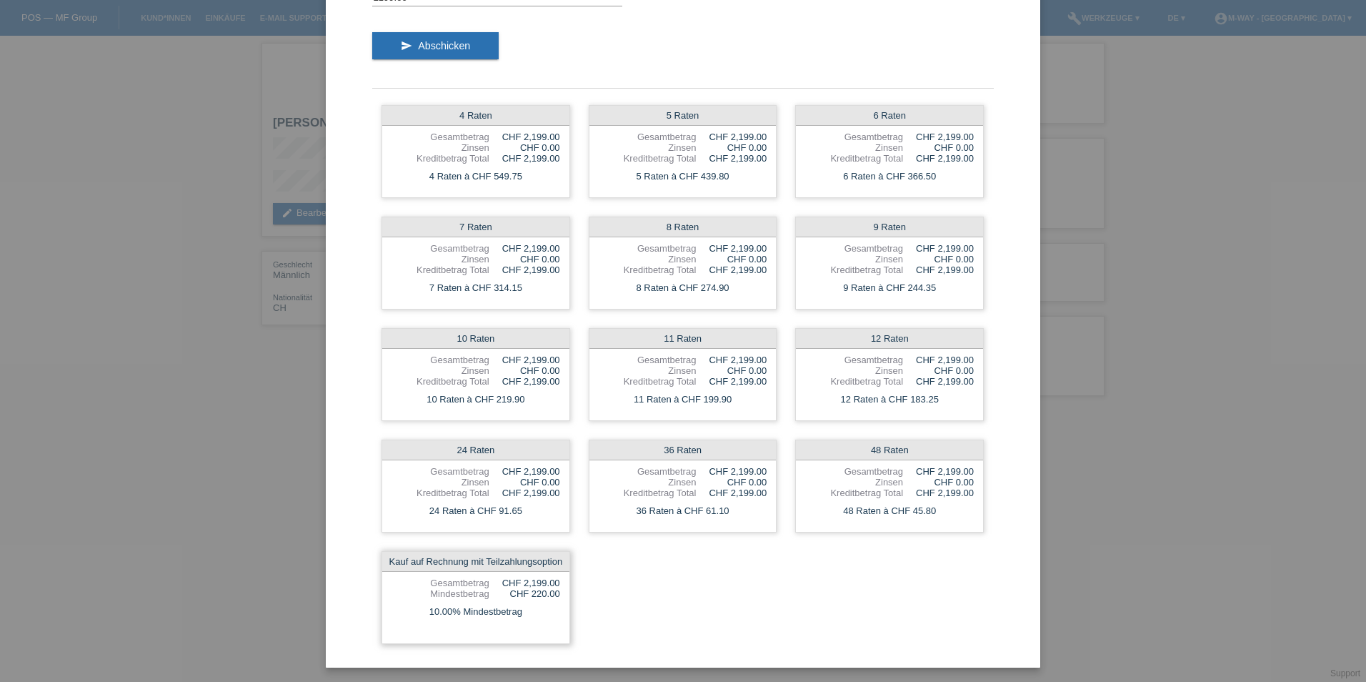
drag, startPoint x: 426, startPoint y: 615, endPoint x: 544, endPoint y: 612, distance: 118.6
click at [544, 612] on div "10.00% Mindestbetrag" at bounding box center [475, 611] width 187 height 19
drag, startPoint x: 544, startPoint y: 612, endPoint x: 555, endPoint y: 622, distance: 14.2
click at [555, 622] on div "Kauf auf Rechnung mit Teilzahlungsoption Gesamtbetrag CHF 2,199.00 Mindestbetra…" at bounding box center [476, 597] width 189 height 93
click at [677, 85] on form "Raten-Kalkulator 2199.00 CHF error [GEOGRAPHIC_DATA] send Abschicken 4 Raten Ge…" at bounding box center [683, 311] width 622 height 712
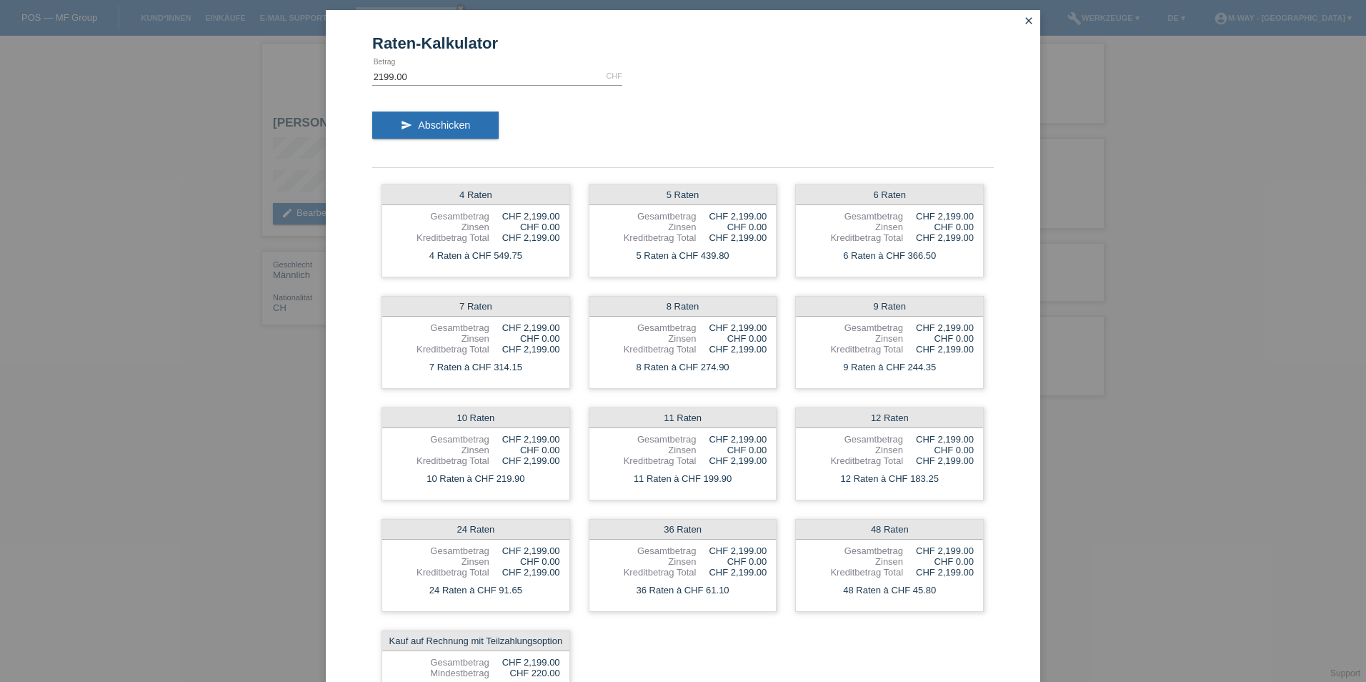
scroll to position [0, 0]
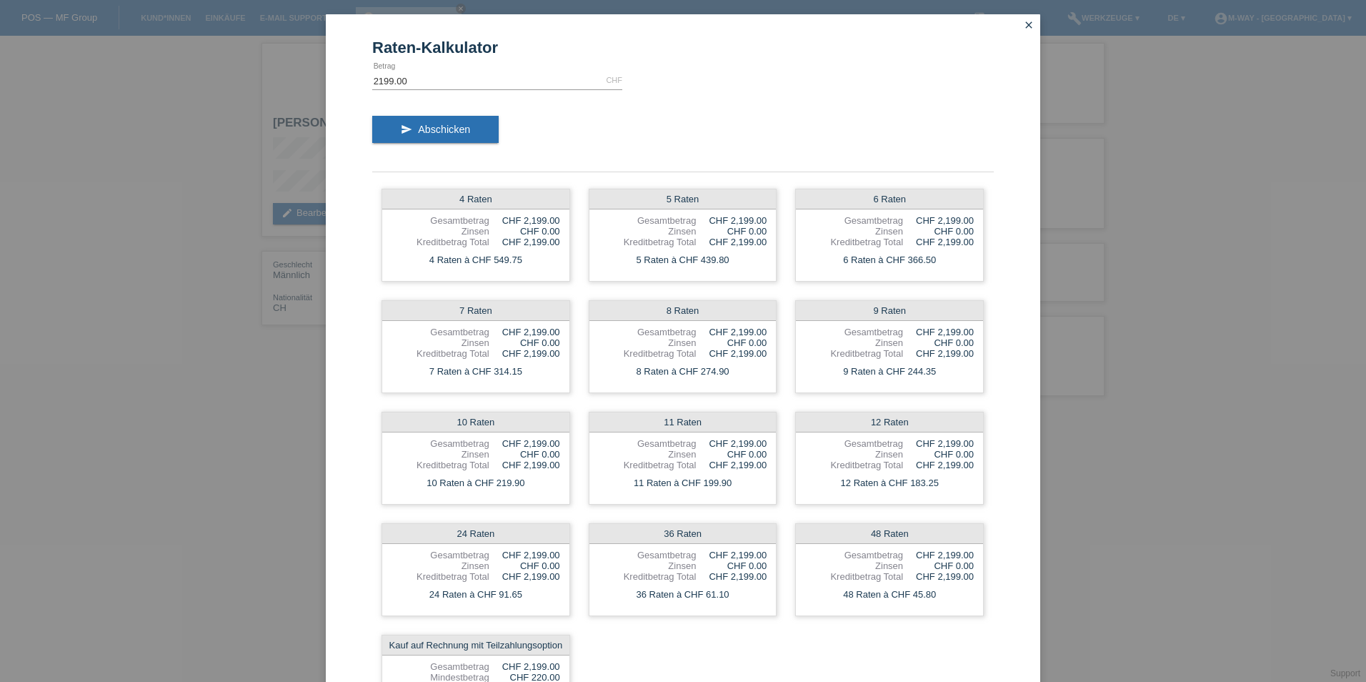
click at [1024, 19] on link "close" at bounding box center [1029, 26] width 19 height 16
